Goal: Task Accomplishment & Management: Manage account settings

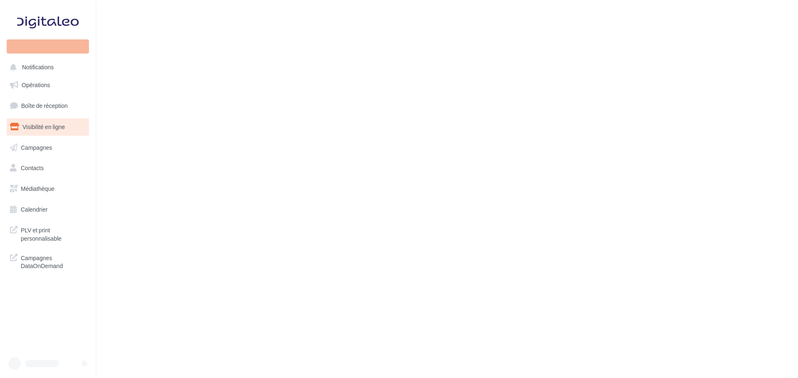
click at [59, 96] on ul "Opérations Boîte de réception Visibilité en ligne Campagnes Contacts Mes cibles…" at bounding box center [47, 147] width 89 height 149
click at [59, 104] on span "Boîte de réception" at bounding box center [44, 105] width 47 height 7
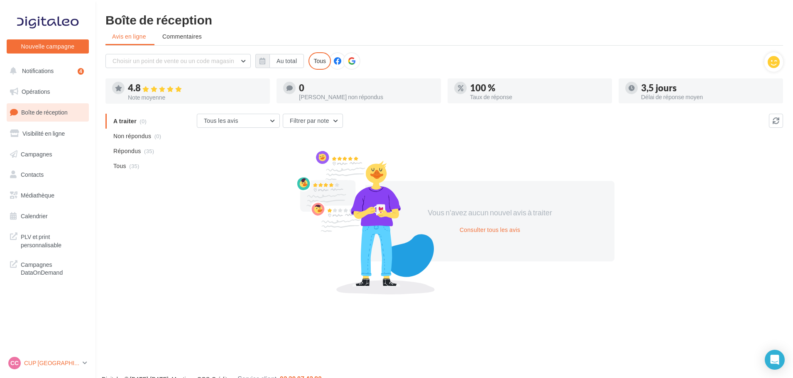
click at [71, 369] on div "CC CUP CAEN cupra_caen" at bounding box center [43, 363] width 71 height 12
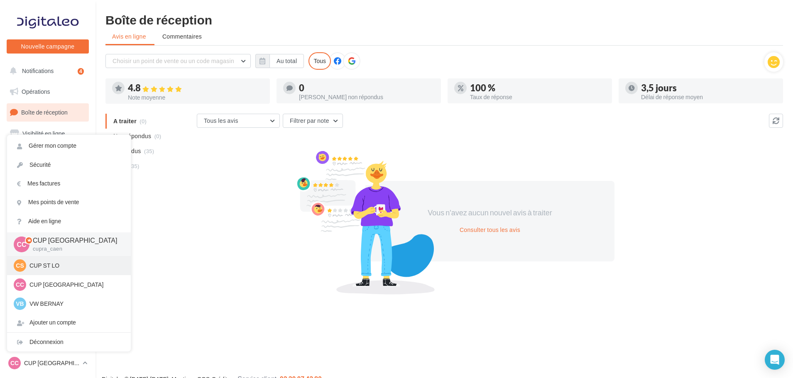
click at [54, 269] on p "CUP ST LO" at bounding box center [74, 266] width 91 height 8
